Goal: Task Accomplishment & Management: Complete application form

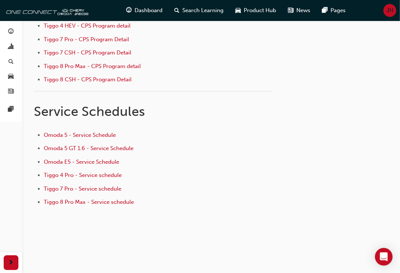
scroll to position [20, 0]
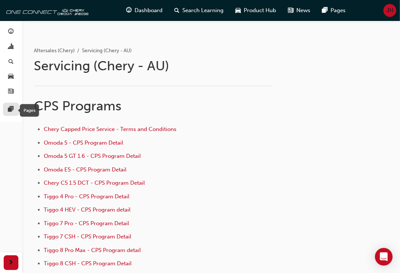
click at [13, 107] on span "pages-icon" at bounding box center [11, 109] width 6 height 7
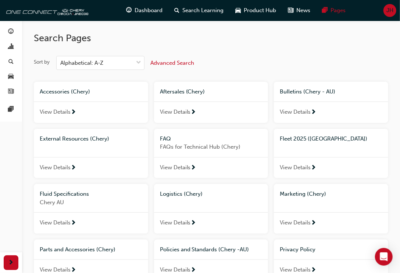
click at [300, 167] on span "View Details" at bounding box center [295, 167] width 31 height 8
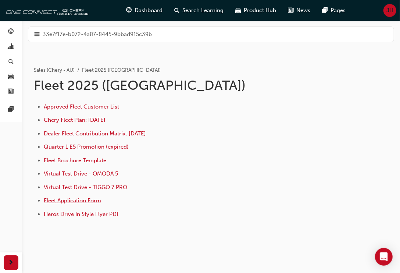
click at [66, 200] on span "Fleet Application Form" at bounding box center [72, 200] width 57 height 7
